Goal: Task Accomplishment & Management: Use online tool/utility

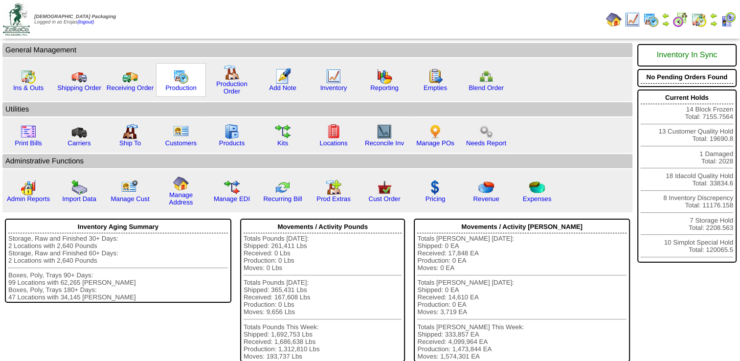
click at [180, 80] on img at bounding box center [181, 76] width 16 height 16
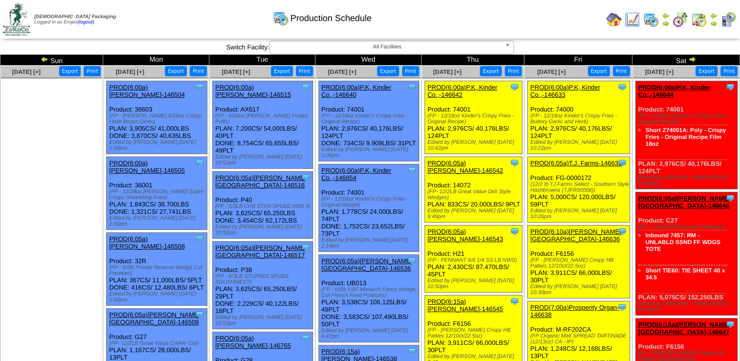
click at [447, 90] on link "PROD(6:00a)P.K, Kinder Co.,-146642" at bounding box center [463, 91] width 70 height 15
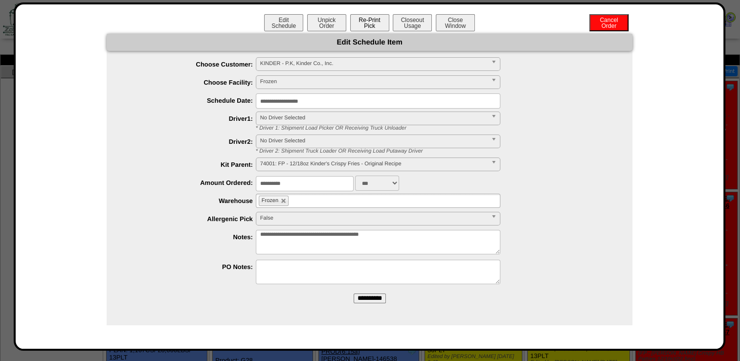
click at [366, 26] on button "Re-Print Pick" at bounding box center [369, 22] width 39 height 17
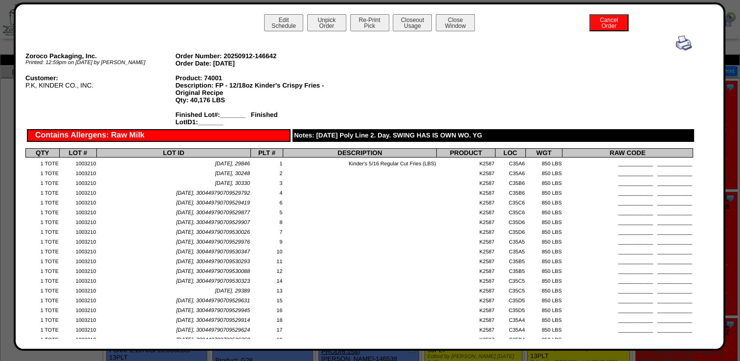
click at [676, 47] on img at bounding box center [684, 43] width 16 height 16
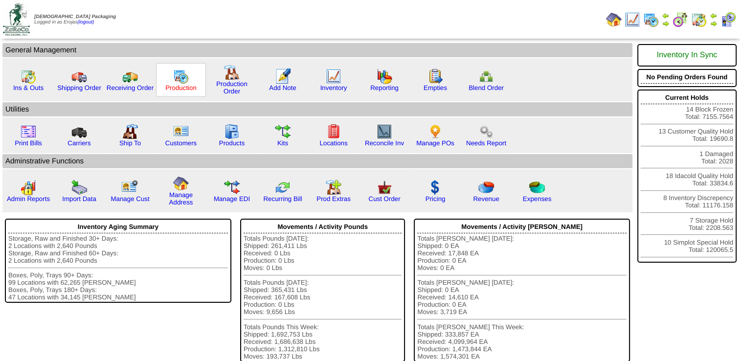
click at [178, 85] on link "Production" at bounding box center [180, 87] width 31 height 7
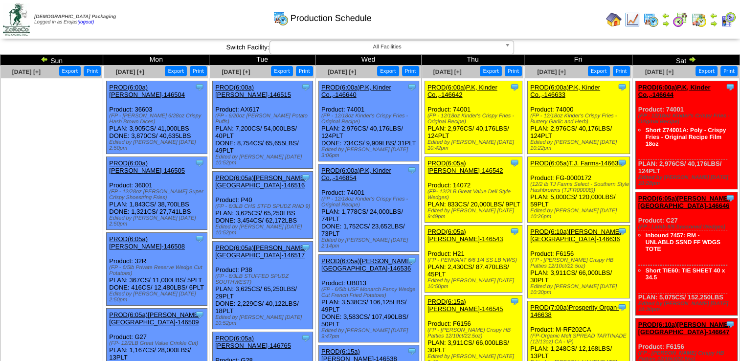
click at [454, 90] on link "PROD(6:00a)P.K, Kinder Co.,-146642" at bounding box center [463, 91] width 70 height 15
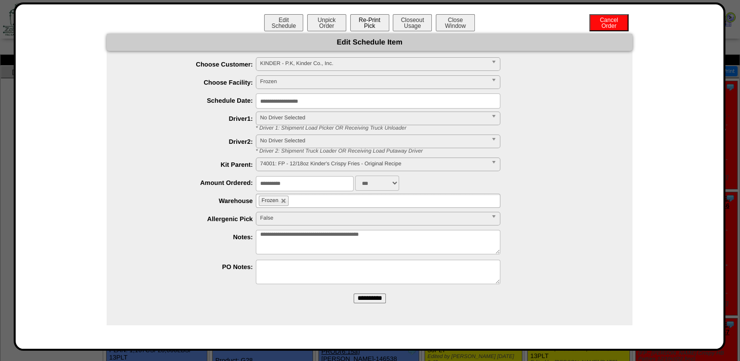
click at [371, 24] on button "Re-Print Pick" at bounding box center [369, 22] width 39 height 17
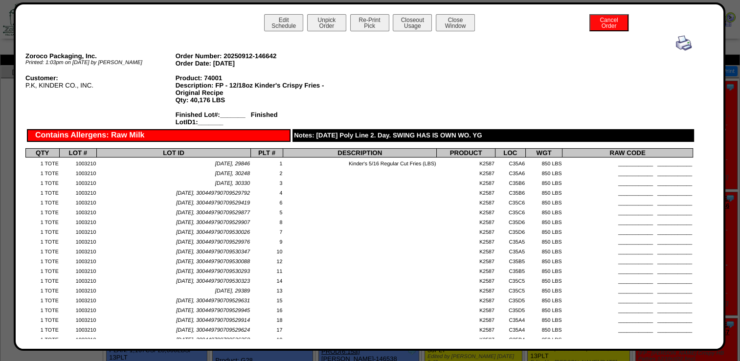
click at [676, 44] on img at bounding box center [684, 43] width 16 height 16
